Goal: Communication & Community: Participate in discussion

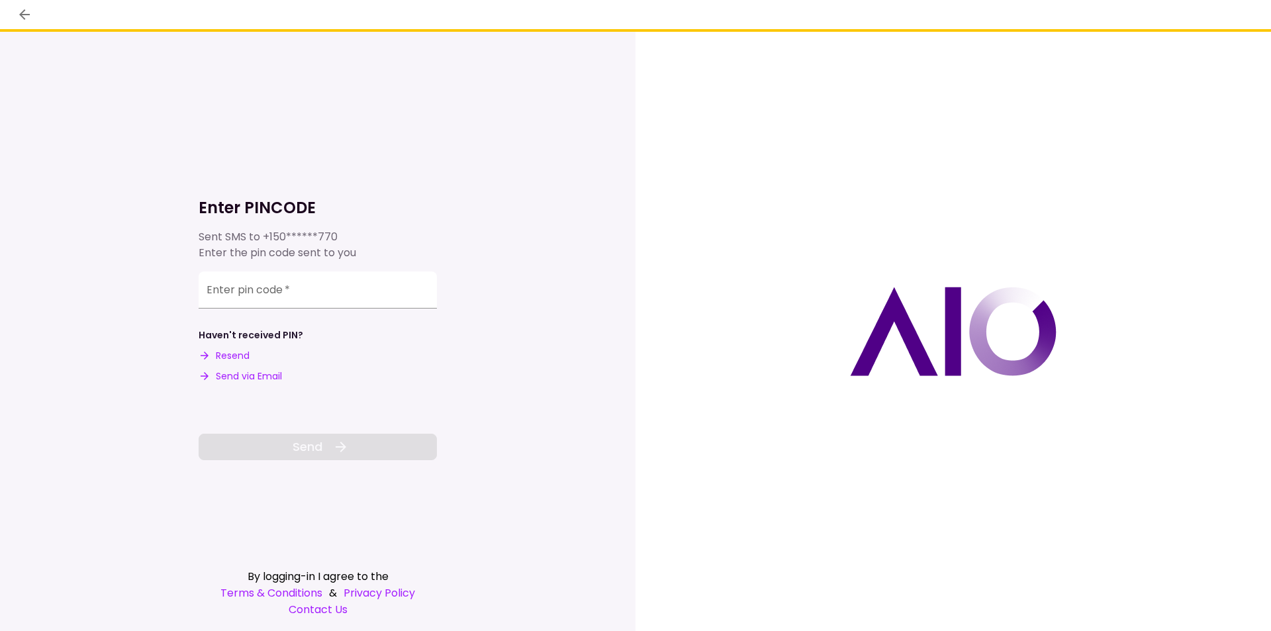
click at [254, 375] on button "Send via Email" at bounding box center [240, 376] width 83 height 14
click at [241, 277] on div "Enter pin code   *" at bounding box center [318, 288] width 238 height 37
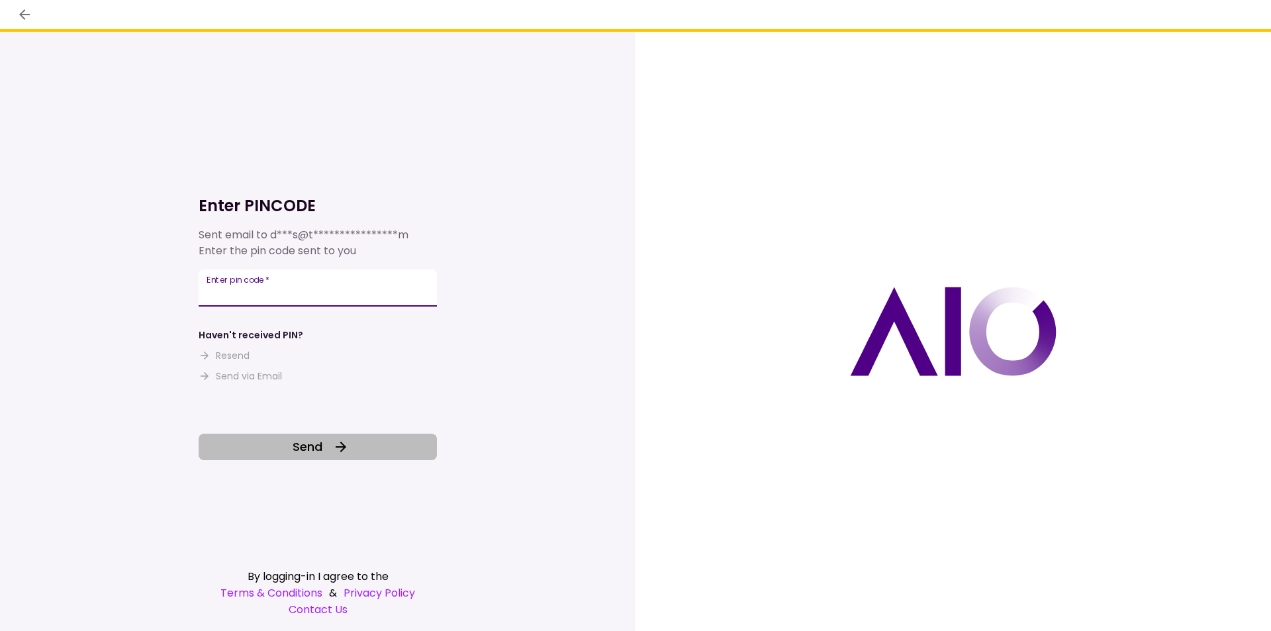
type input "******"
click at [330, 442] on button "Send" at bounding box center [318, 447] width 238 height 26
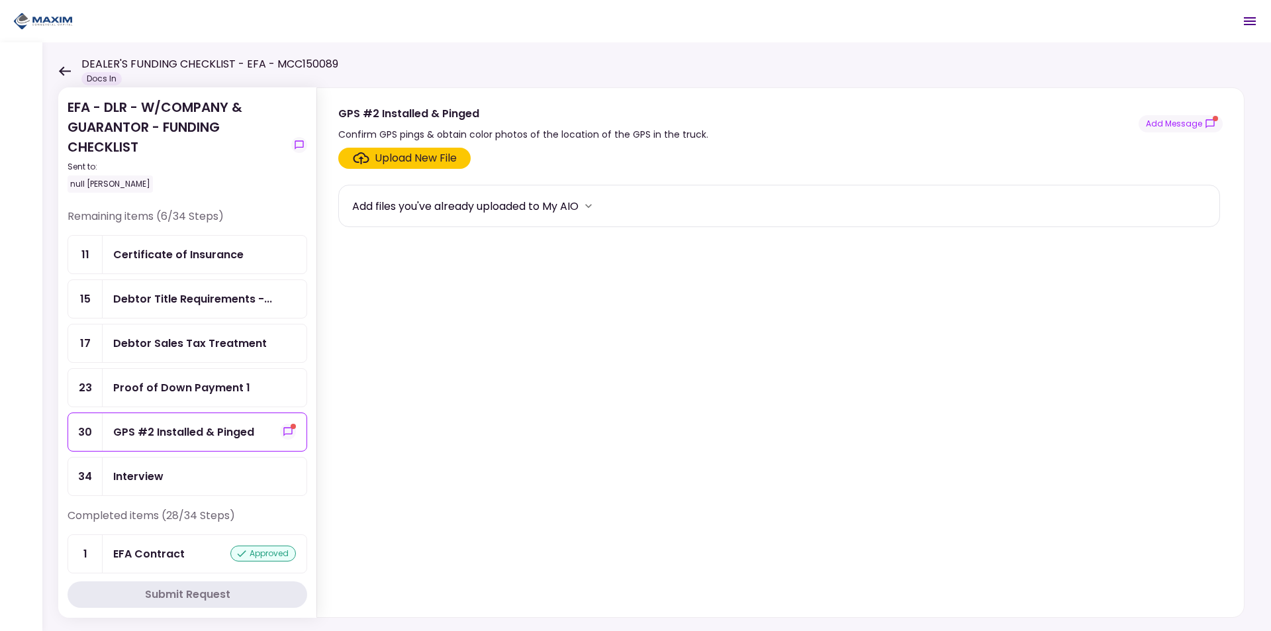
click at [238, 432] on div "GPS #2 Installed & Pinged" at bounding box center [183, 432] width 141 height 17
click at [1176, 119] on button "Add Message" at bounding box center [1181, 123] width 84 height 17
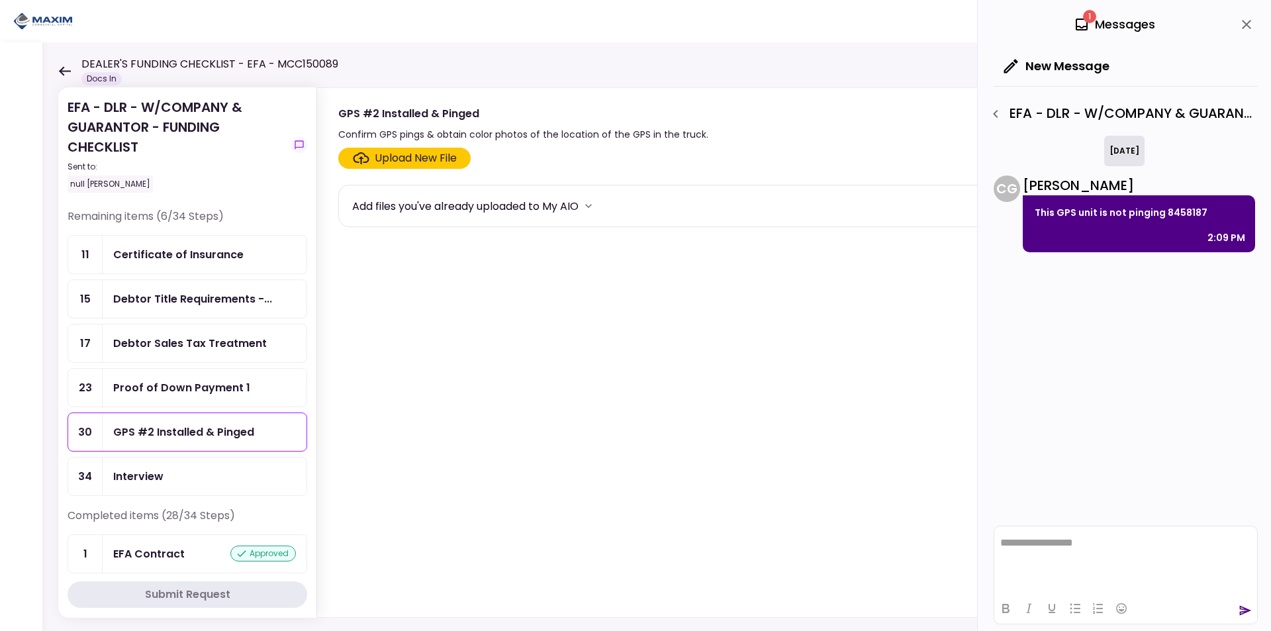
click at [1053, 551] on html "**********" at bounding box center [1126, 542] width 263 height 33
click at [1246, 608] on icon "send" at bounding box center [1245, 610] width 13 height 13
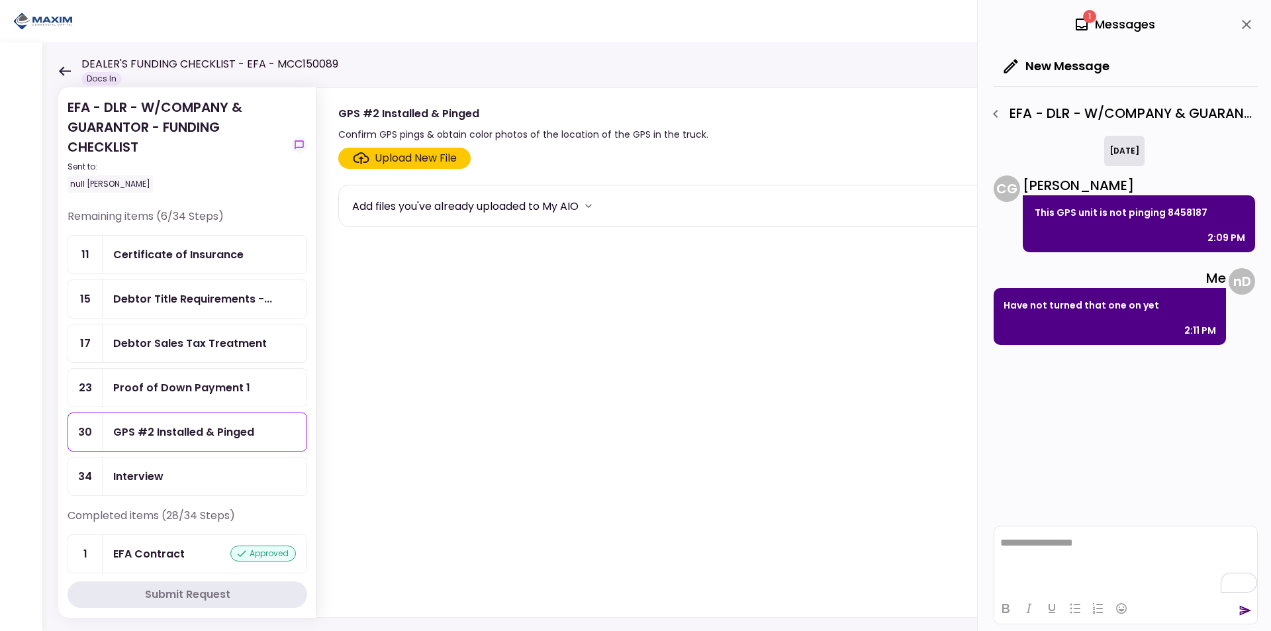
click at [1082, 15] on div "1 Messages" at bounding box center [1114, 25] width 81 height 20
click at [1255, 19] on button "close" at bounding box center [1247, 24] width 23 height 23
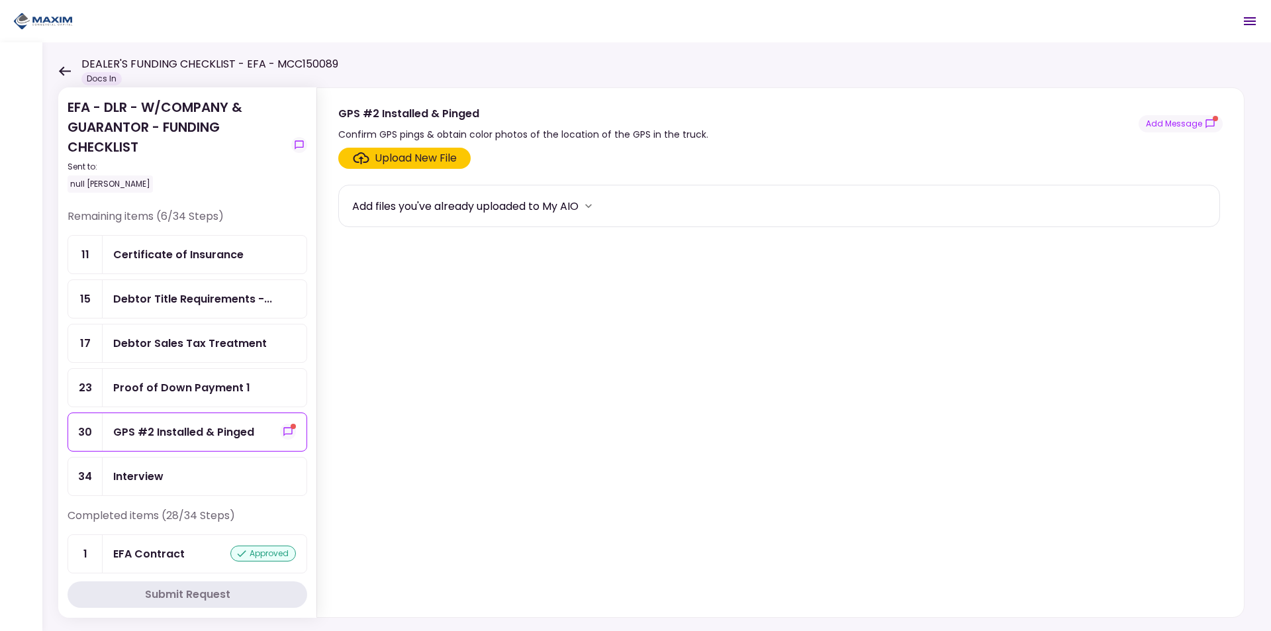
click at [1179, 107] on div "GPS #2 Installed & Pinged Confirm GPS pings & obtain color photos of the locati…" at bounding box center [780, 123] width 885 height 37
click at [1179, 122] on button "Add Message" at bounding box center [1181, 123] width 84 height 17
